Goal: Task Accomplishment & Management: Manage account settings

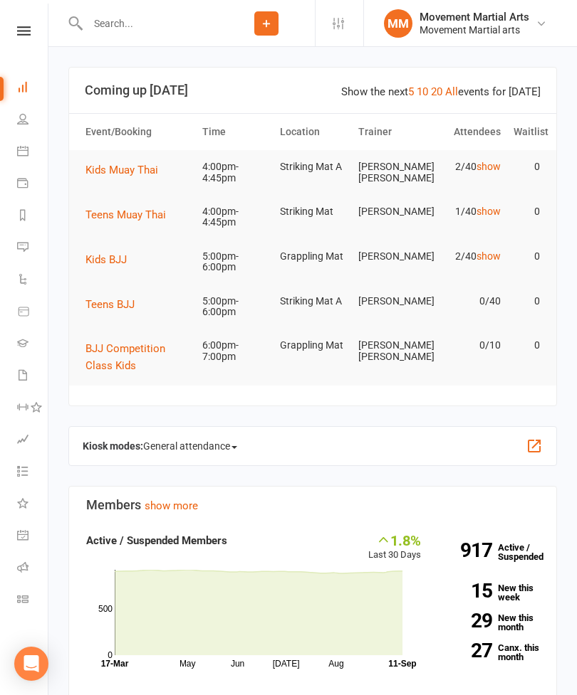
click at [140, 20] on input "text" at bounding box center [150, 24] width 135 height 20
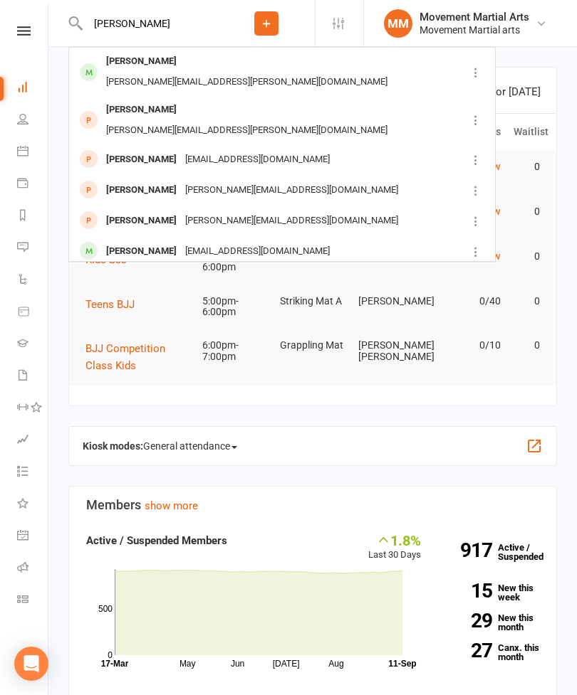
type input "[PERSON_NAME]"
click at [195, 51] on div "[PERSON_NAME] [PERSON_NAME][EMAIL_ADDRESS][PERSON_NAME][DOMAIN_NAME]" at bounding box center [268, 71] width 396 height 47
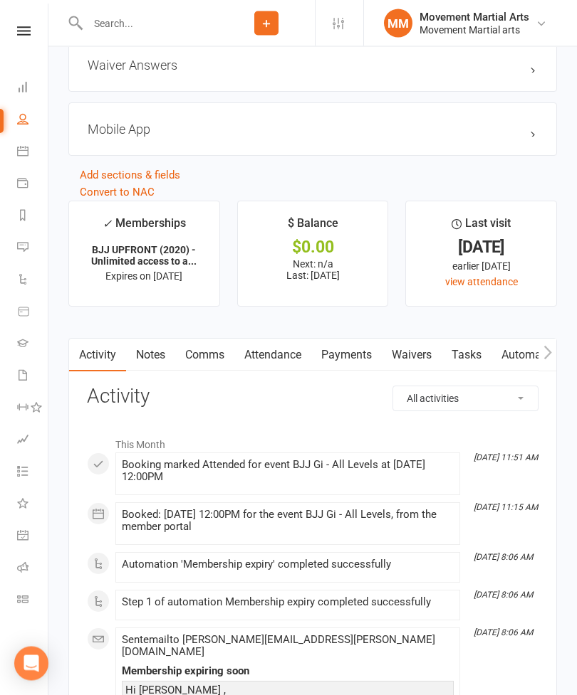
scroll to position [1451, 0]
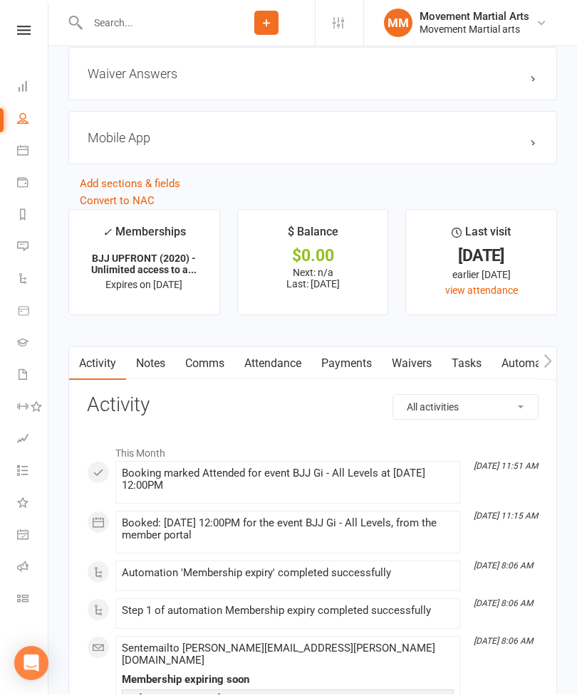
click at [345, 364] on link "Payments" at bounding box center [346, 364] width 70 height 33
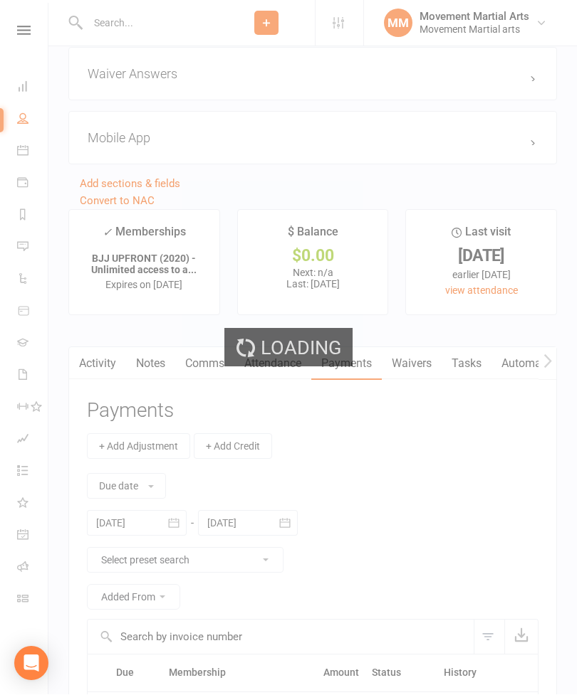
scroll to position [1452, 0]
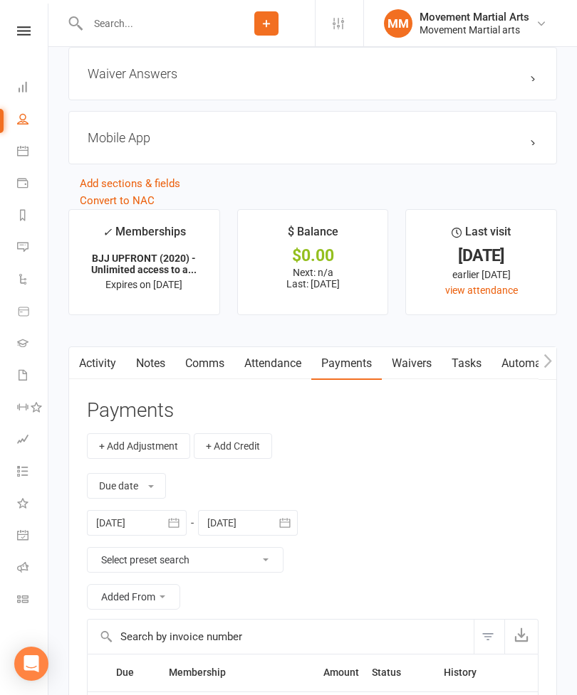
click at [165, 526] on button "button" at bounding box center [174, 523] width 26 height 26
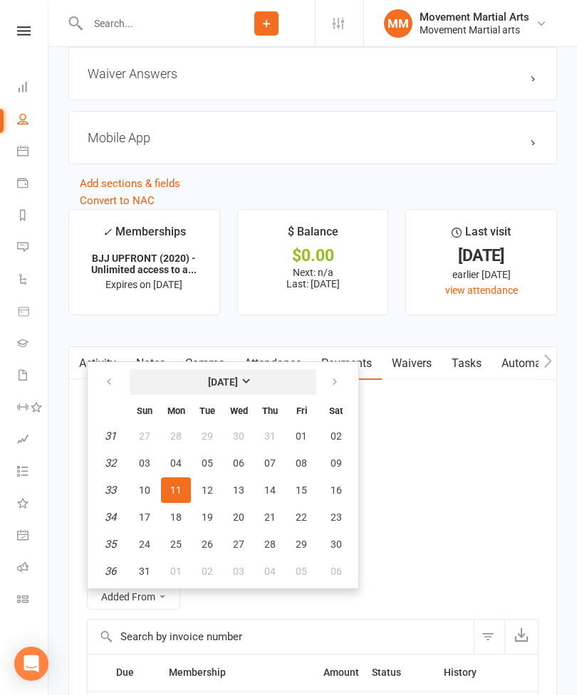
click at [226, 382] on strong "[DATE]" at bounding box center [223, 382] width 30 height 11
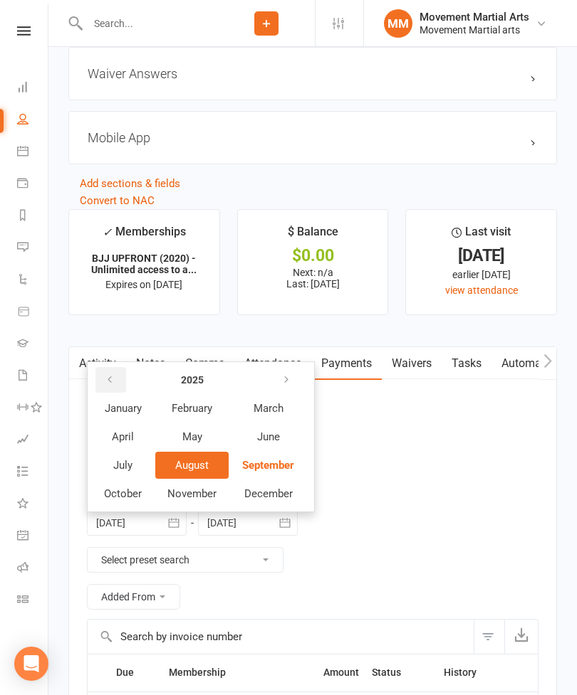
click at [112, 372] on button "button" at bounding box center [110, 380] width 31 height 26
click at [187, 443] on span "May" at bounding box center [192, 437] width 20 height 13
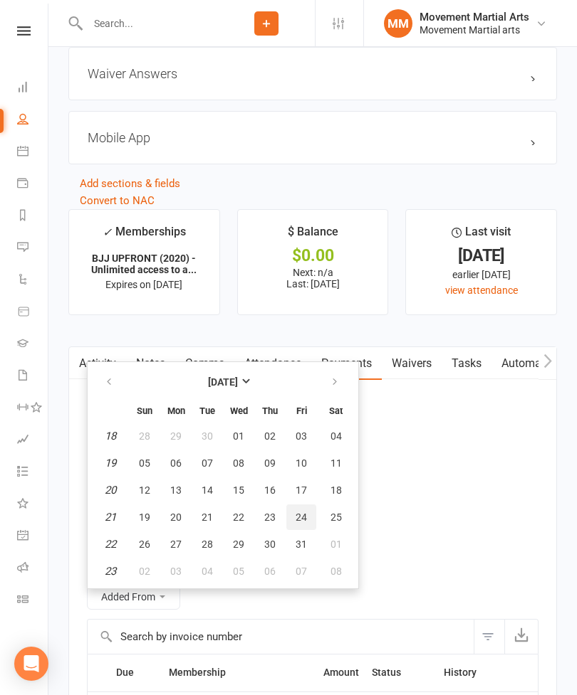
click at [305, 523] on span "24" at bounding box center [300, 517] width 11 height 11
type input "[DATE]"
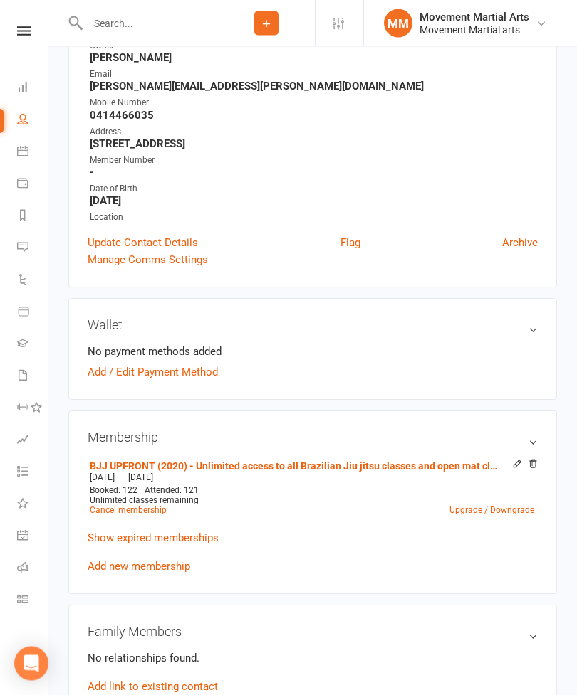
scroll to position [201, 0]
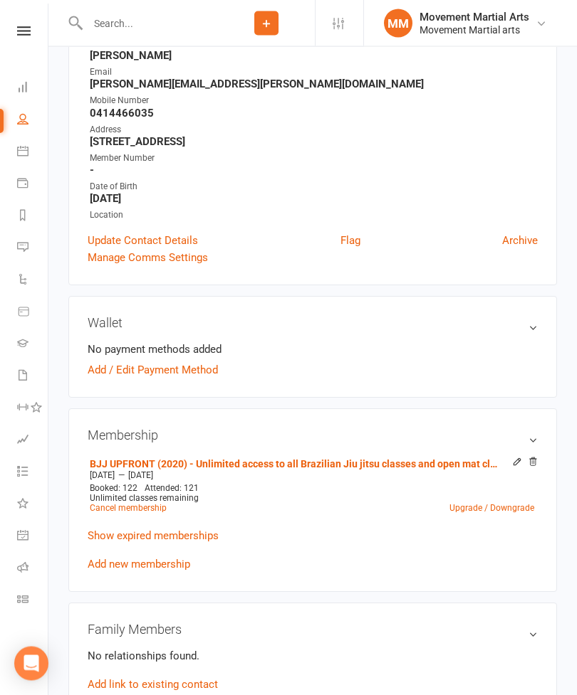
click at [149, 563] on link "Add new membership" at bounding box center [139, 565] width 102 height 13
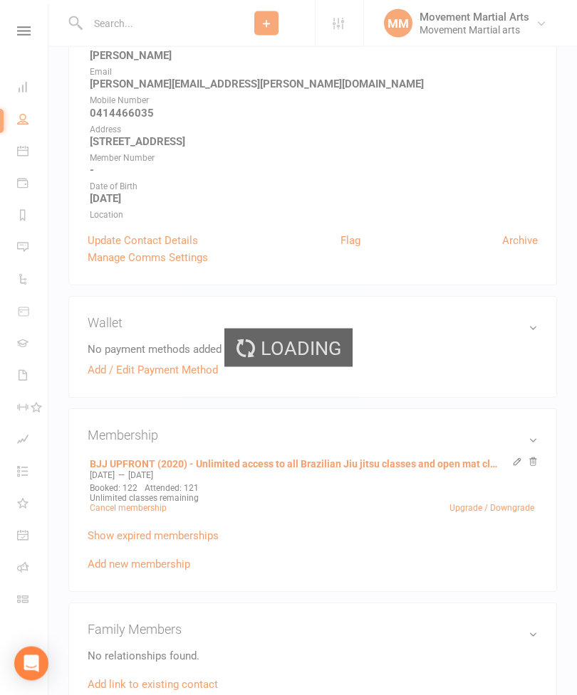
scroll to position [201, 0]
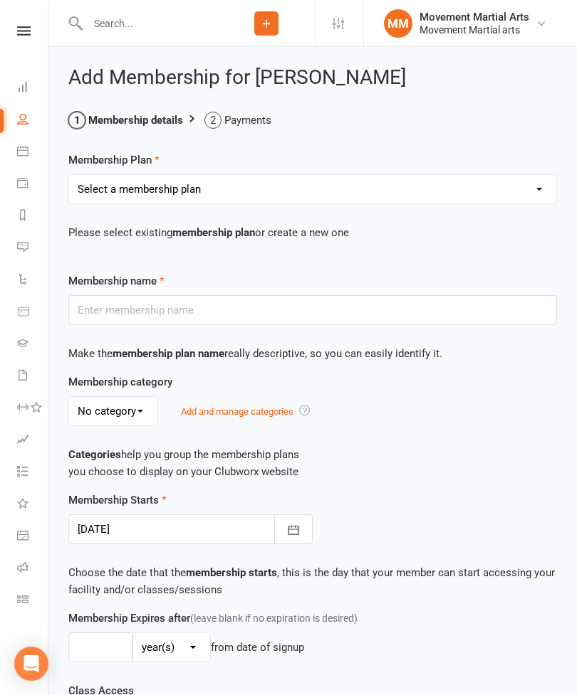
click at [296, 537] on icon "button" at bounding box center [293, 530] width 14 height 14
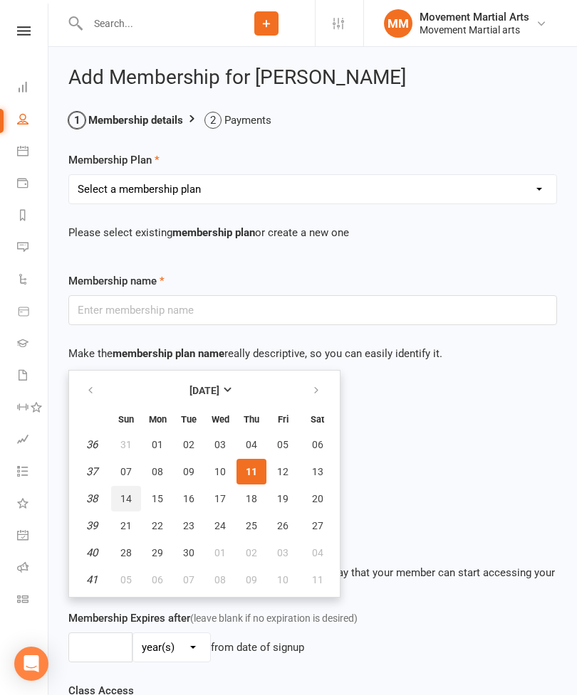
click at [122, 504] on button "14" at bounding box center [126, 499] width 30 height 26
type input "[DATE]"
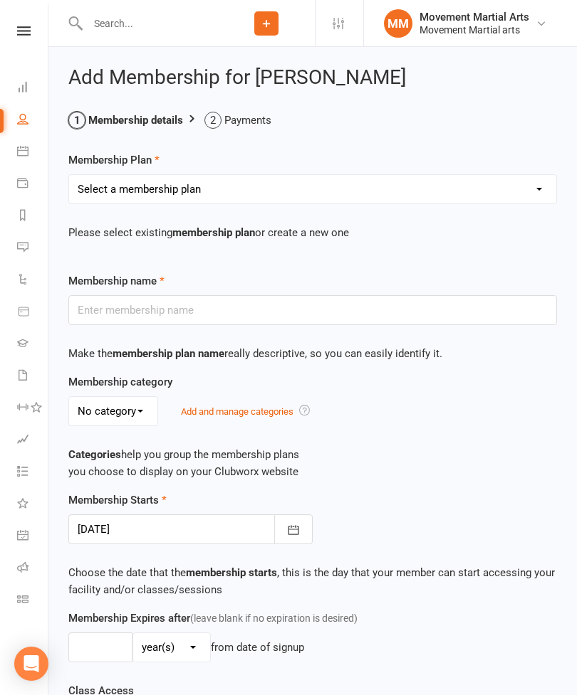
click at [540, 179] on select "Select a membership plan Create new Membership Plan BJJ (2020) - Unlimited acce…" at bounding box center [312, 189] width 487 height 28
select select "16"
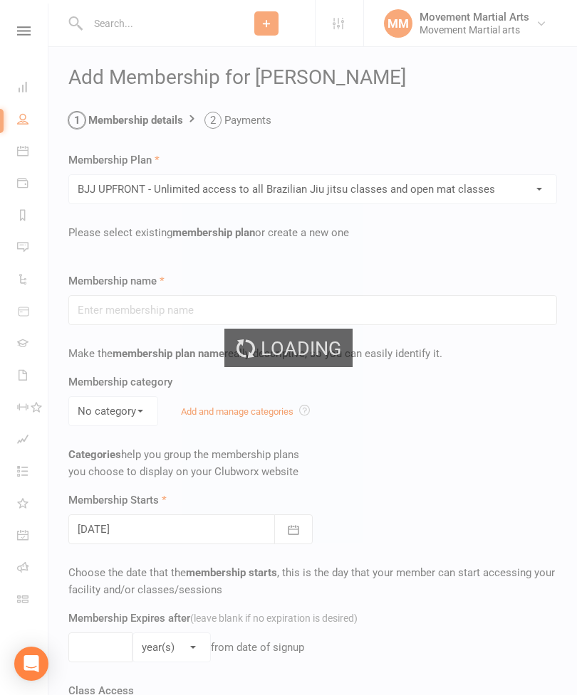
type input "BJJ UPFRONT - Unlimited access to all Brazilian Jiu jitsu classes and open mat …"
select select "1"
type input "1"
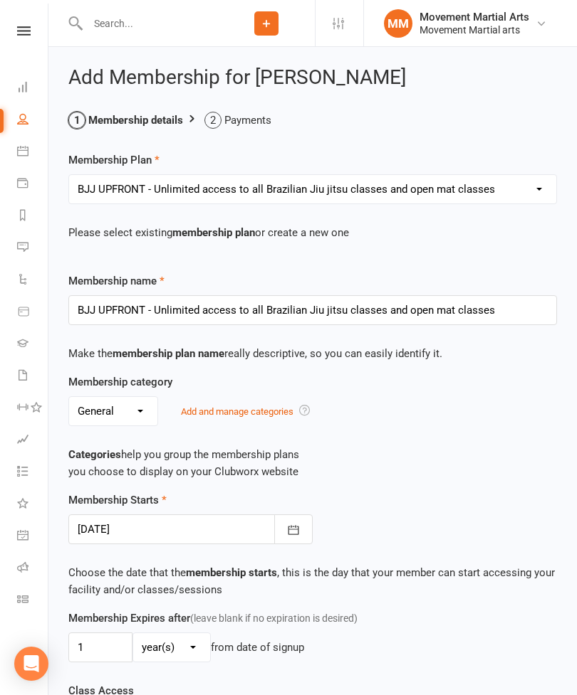
type input "[DATE]"
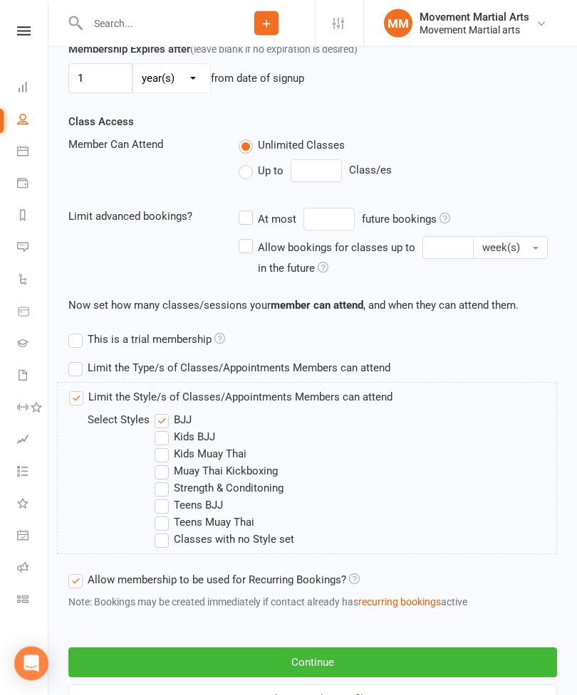
scroll to position [599, 0]
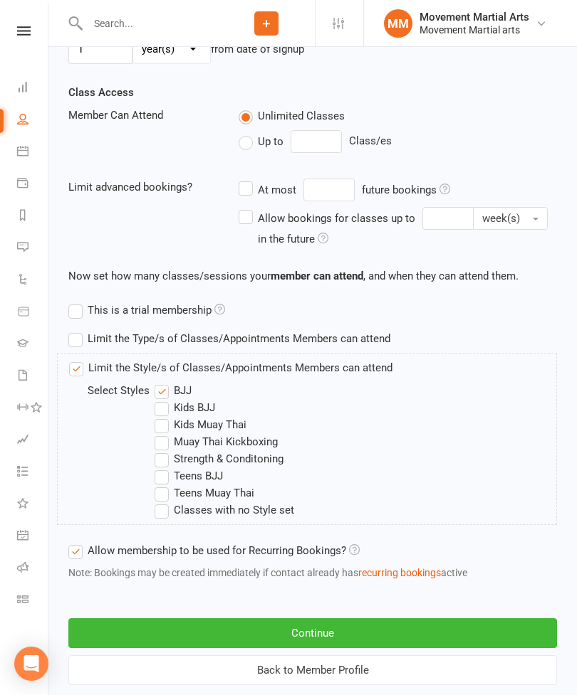
click at [169, 458] on label "Strength & Conditoning" at bounding box center [218, 459] width 129 height 17
click at [164, 451] on input "Strength & Conditoning" at bounding box center [158, 451] width 9 height 0
click at [462, 627] on button "Continue" at bounding box center [312, 634] width 488 height 30
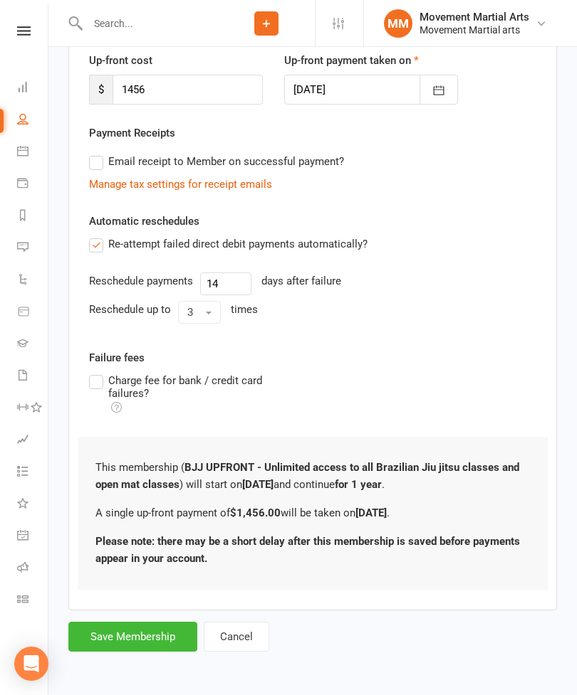
scroll to position [0, 0]
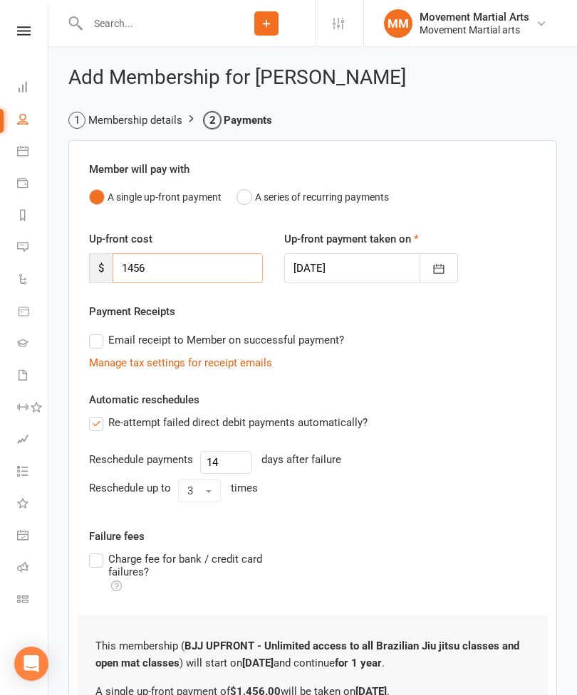
click at [200, 273] on input "1456" at bounding box center [187, 268] width 150 height 30
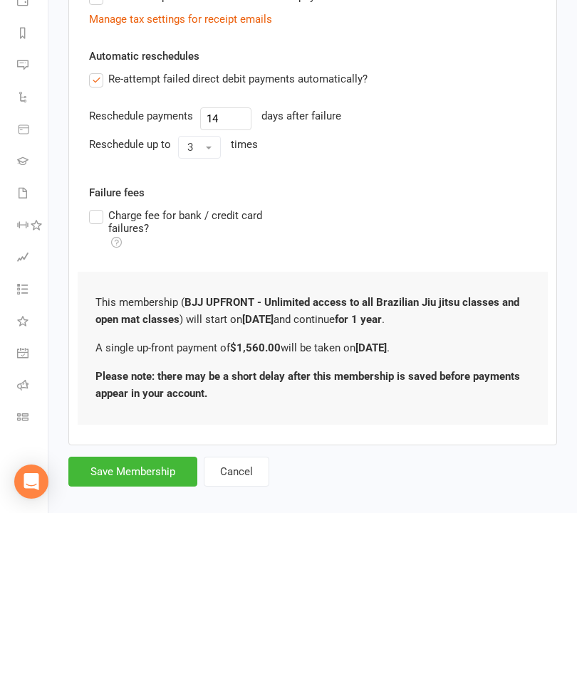
scroll to position [190, 0]
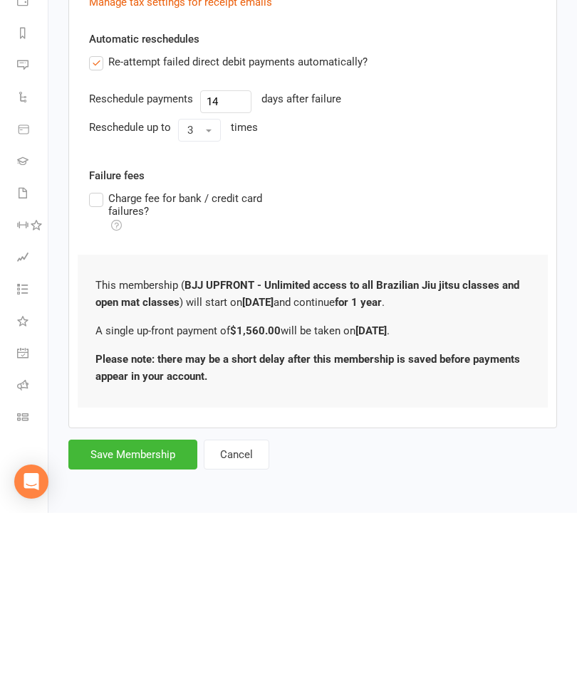
type input "1560"
click at [140, 622] on button "Save Membership" at bounding box center [132, 637] width 129 height 30
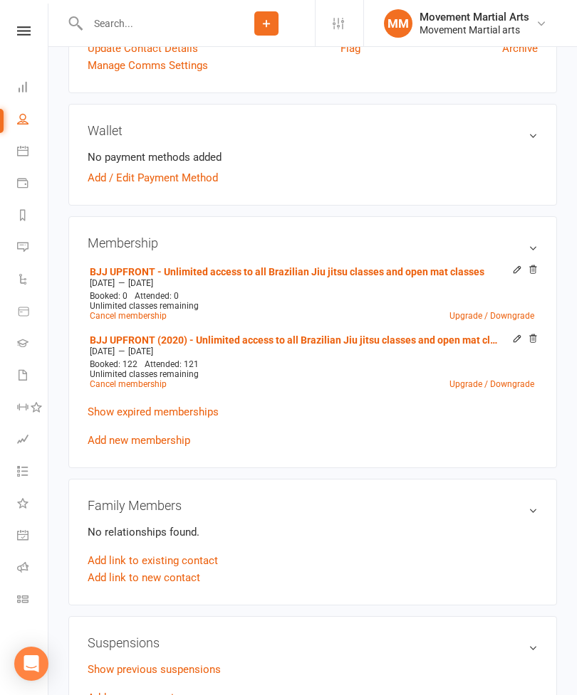
scroll to position [389, 0]
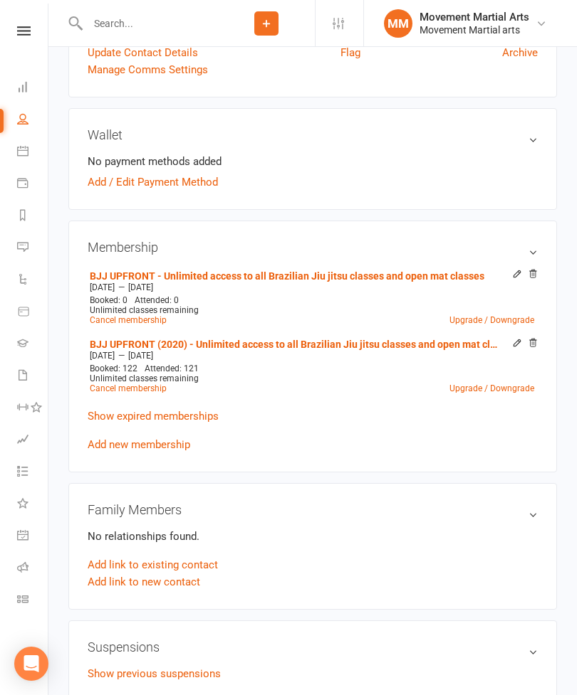
click at [512, 275] on icon at bounding box center [517, 274] width 10 height 10
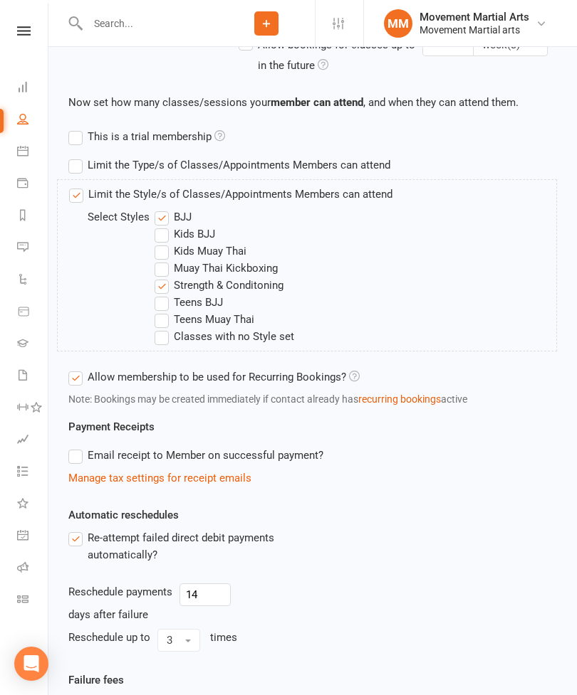
scroll to position [664, 0]
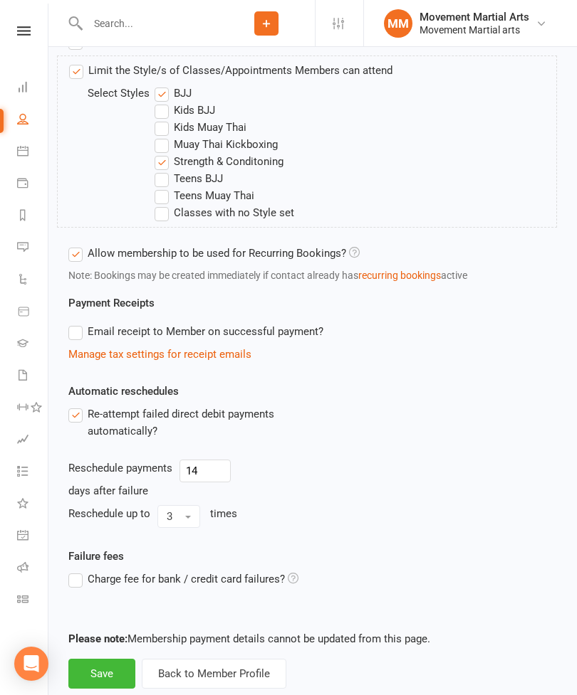
click at [113, 670] on button "Save" at bounding box center [101, 674] width 67 height 30
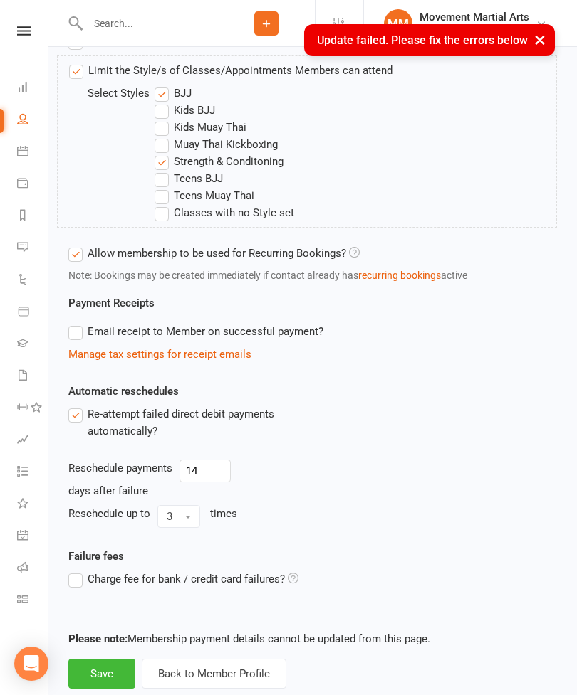
click at [98, 678] on button "Save" at bounding box center [101, 674] width 67 height 30
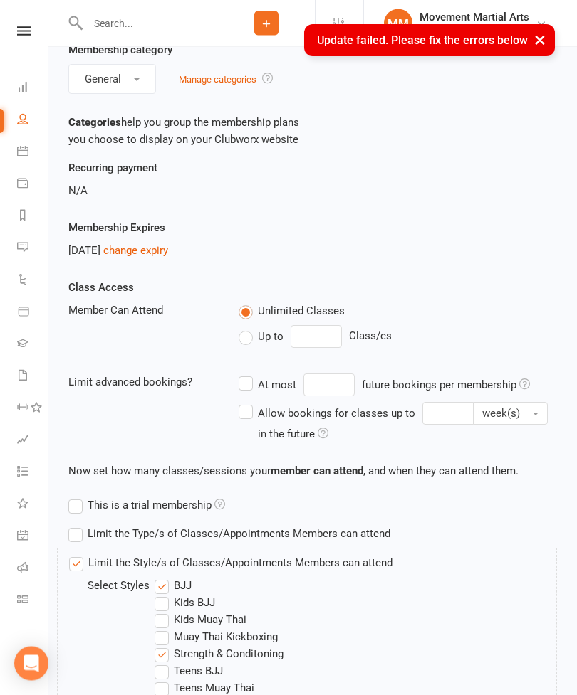
scroll to position [0, 0]
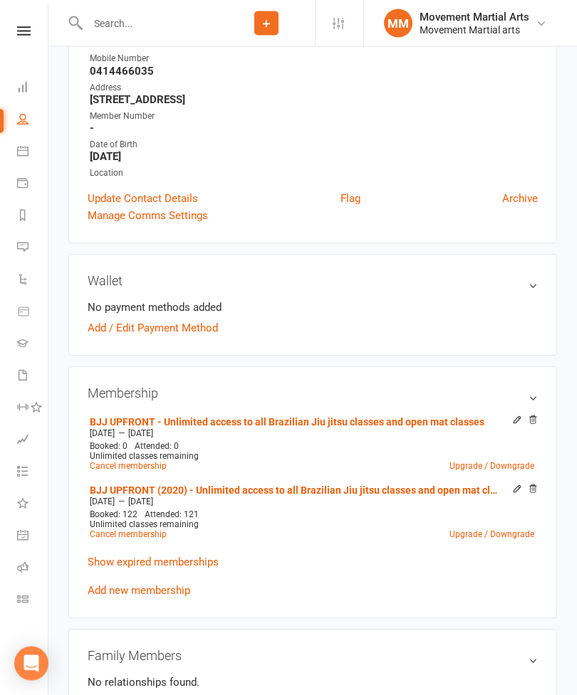
scroll to position [243, 0]
click at [503, 420] on li "BJJ UPFRONT - Unlimited access to all Brazilian Jiu jitsu classes and open mat …" at bounding box center [311, 442] width 451 height 63
click at [502, 419] on li "BJJ UPFRONT - Unlimited access to all Brazilian Jiu jitsu classes and open mat …" at bounding box center [311, 442] width 451 height 63
click at [508, 412] on li "BJJ UPFRONT - Unlimited access to all Brazilian Jiu jitsu classes and open mat …" at bounding box center [311, 442] width 451 height 63
click at [259, 424] on link "BJJ UPFRONT - Unlimited access to all Brazilian Jiu jitsu classes and open mat …" at bounding box center [287, 421] width 394 height 11
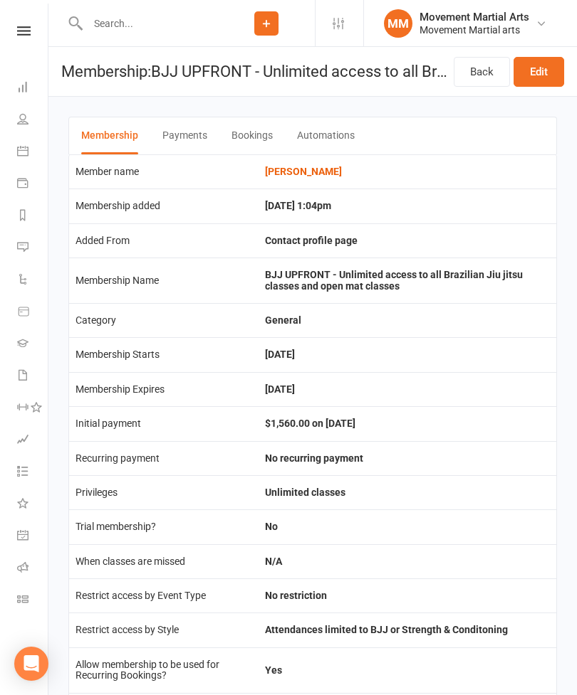
click at [532, 73] on link "Edit" at bounding box center [538, 72] width 51 height 30
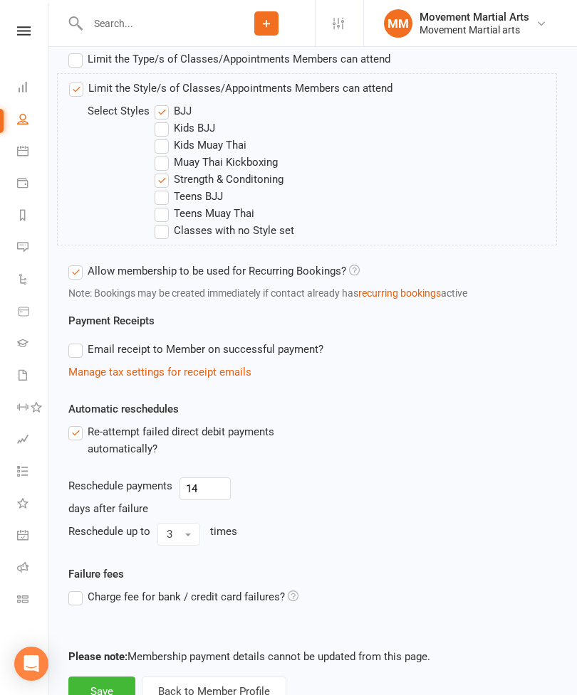
scroll to position [664, 0]
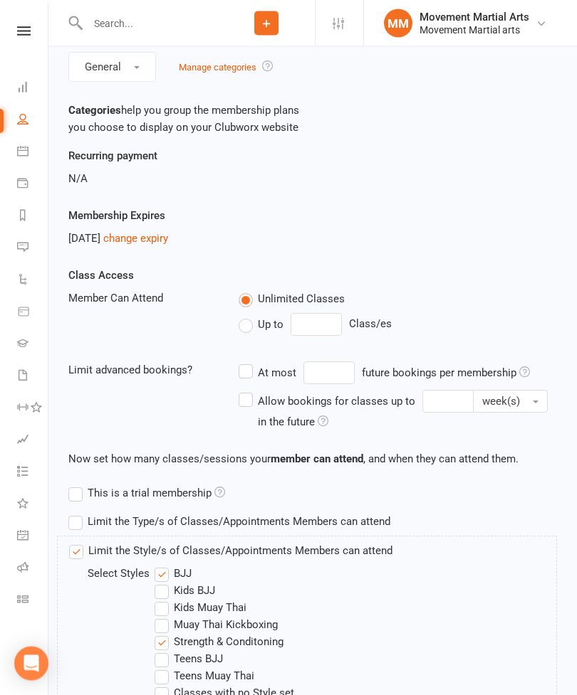
click at [152, 238] on link "change expiry" at bounding box center [135, 239] width 65 height 13
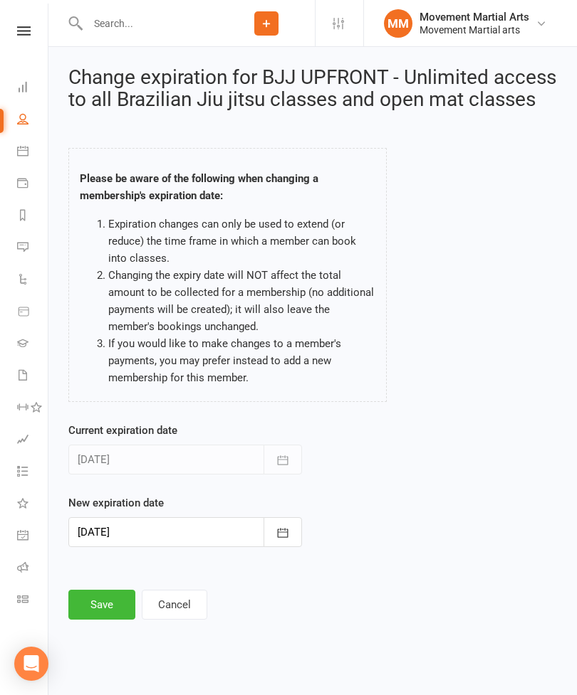
click at [285, 537] on icon "button" at bounding box center [283, 532] width 11 height 9
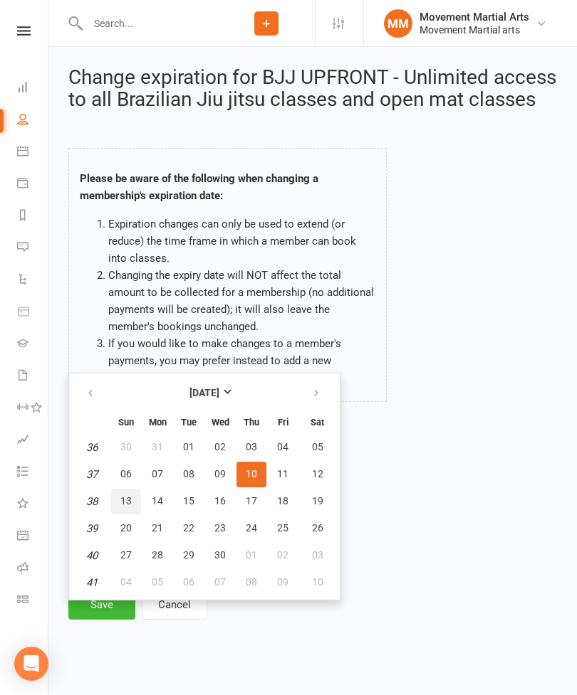
click at [128, 507] on span "13" at bounding box center [125, 500] width 11 height 11
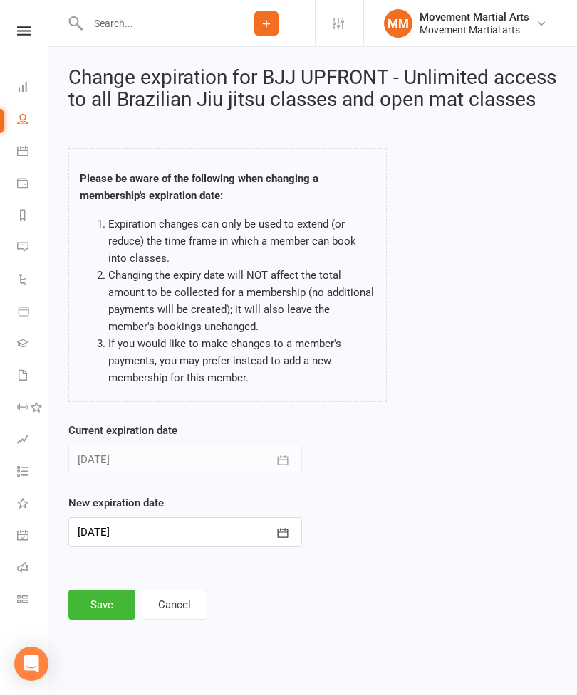
type input "[DATE]"
click at [113, 620] on button "Save" at bounding box center [101, 605] width 67 height 30
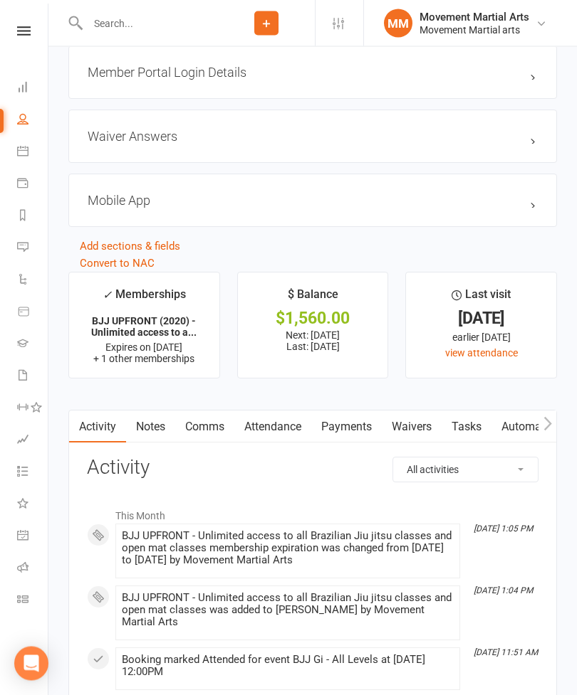
click at [343, 438] on link "Payments" at bounding box center [346, 427] width 70 height 33
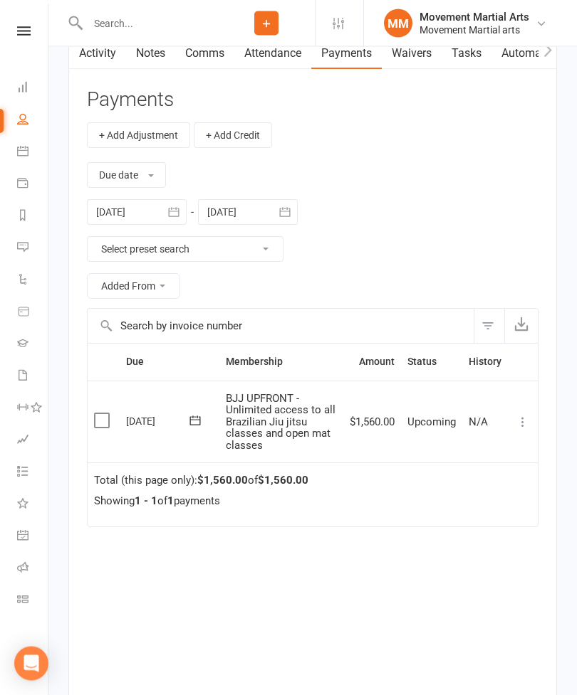
scroll to position [1831, 0]
click at [519, 429] on icon at bounding box center [522, 422] width 14 height 14
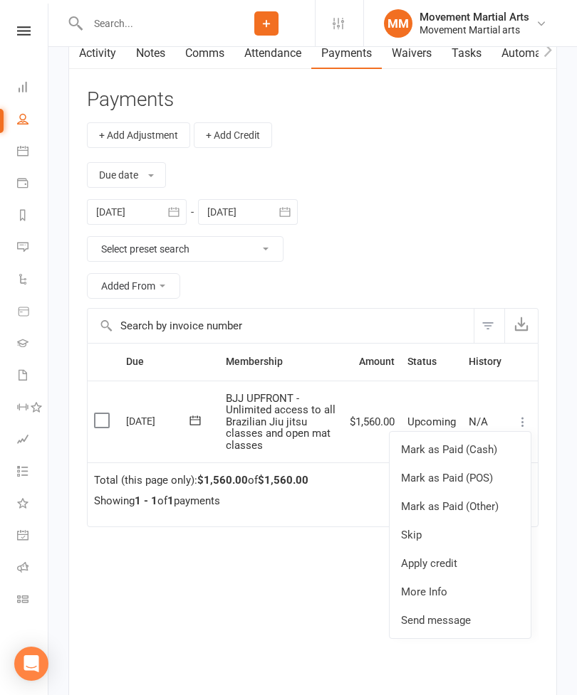
click at [478, 485] on link "Mark as Paid (POS)" at bounding box center [459, 478] width 141 height 28
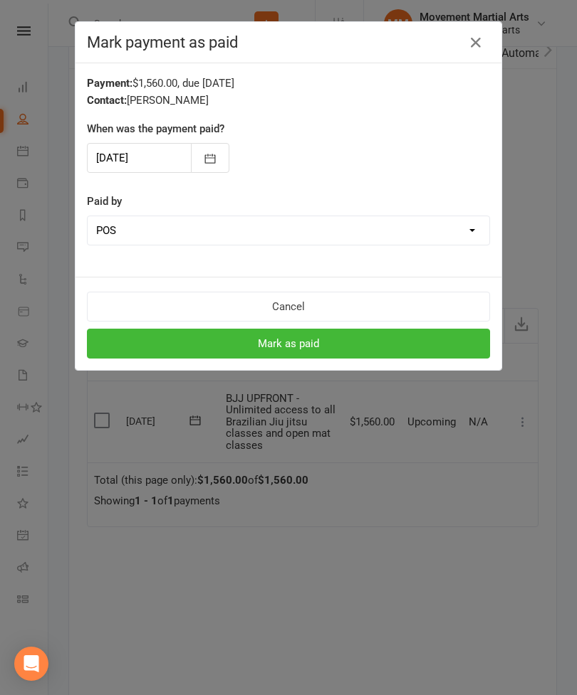
click at [391, 340] on button "Mark as paid" at bounding box center [288, 344] width 403 height 30
